Goal: Check status

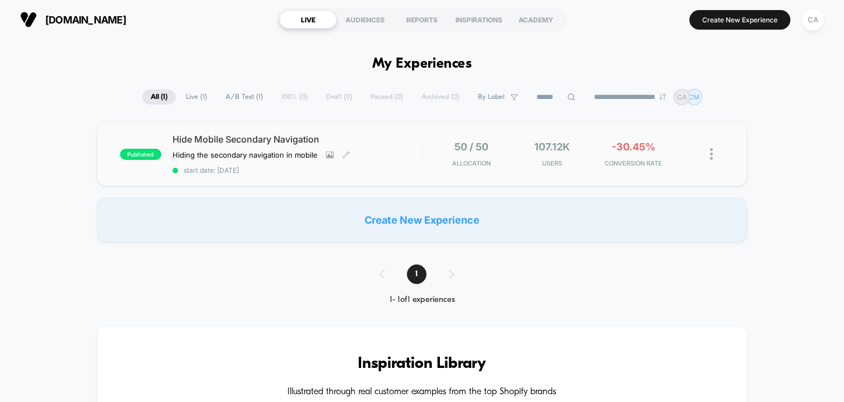
click at [247, 133] on span "Hide Mobile Secondary Navigation" at bounding box center [297, 138] width 249 height 11
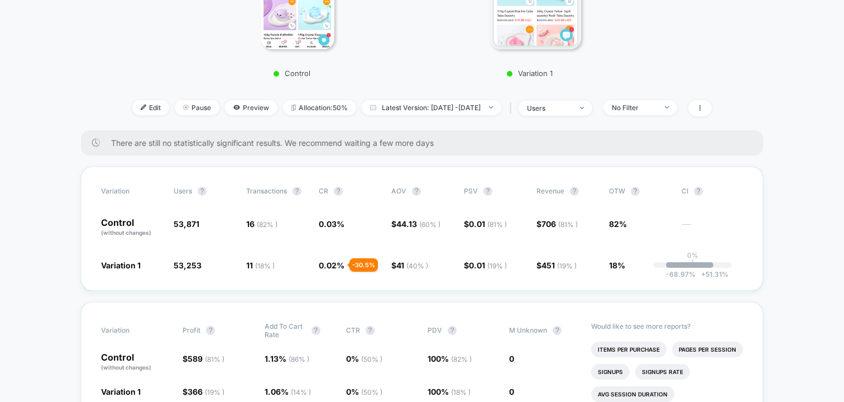
scroll to position [418, 0]
